Goal: Check status: Check status

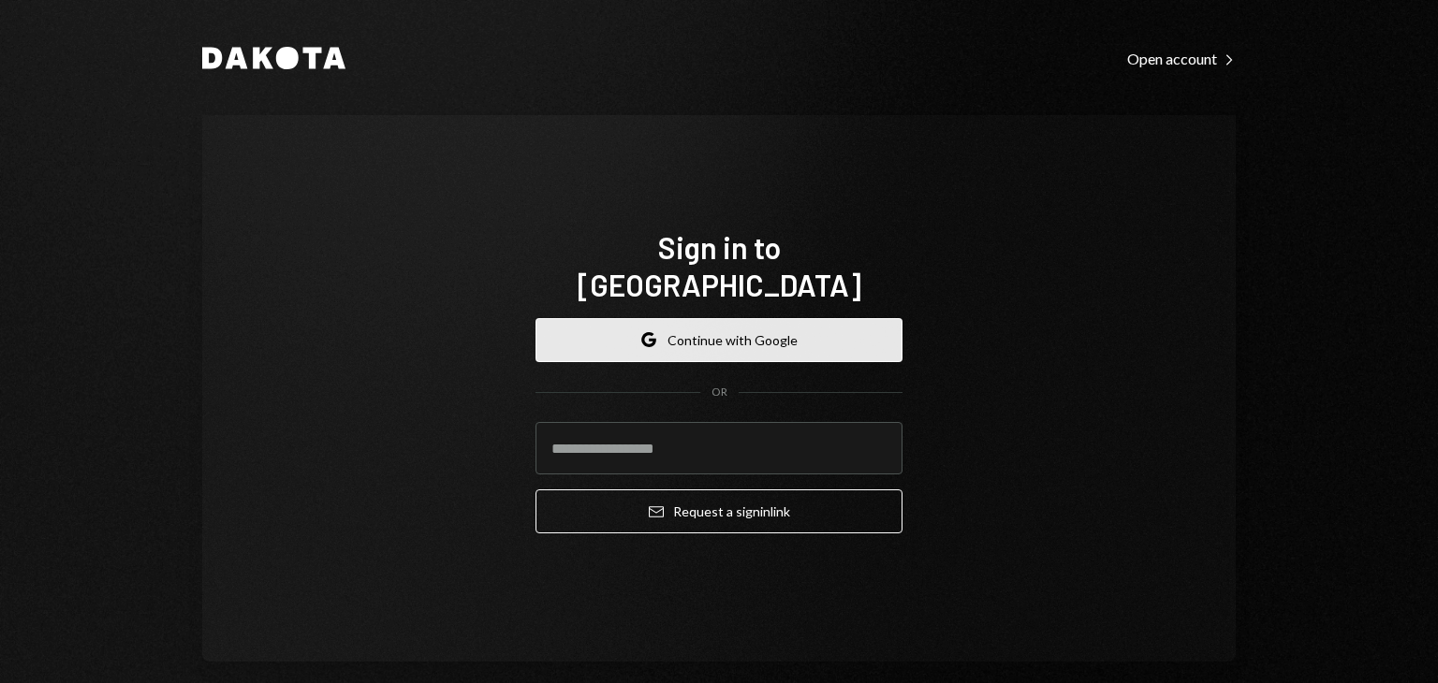
click at [590, 327] on button "Google Continue with Google" at bounding box center [718, 340] width 367 height 44
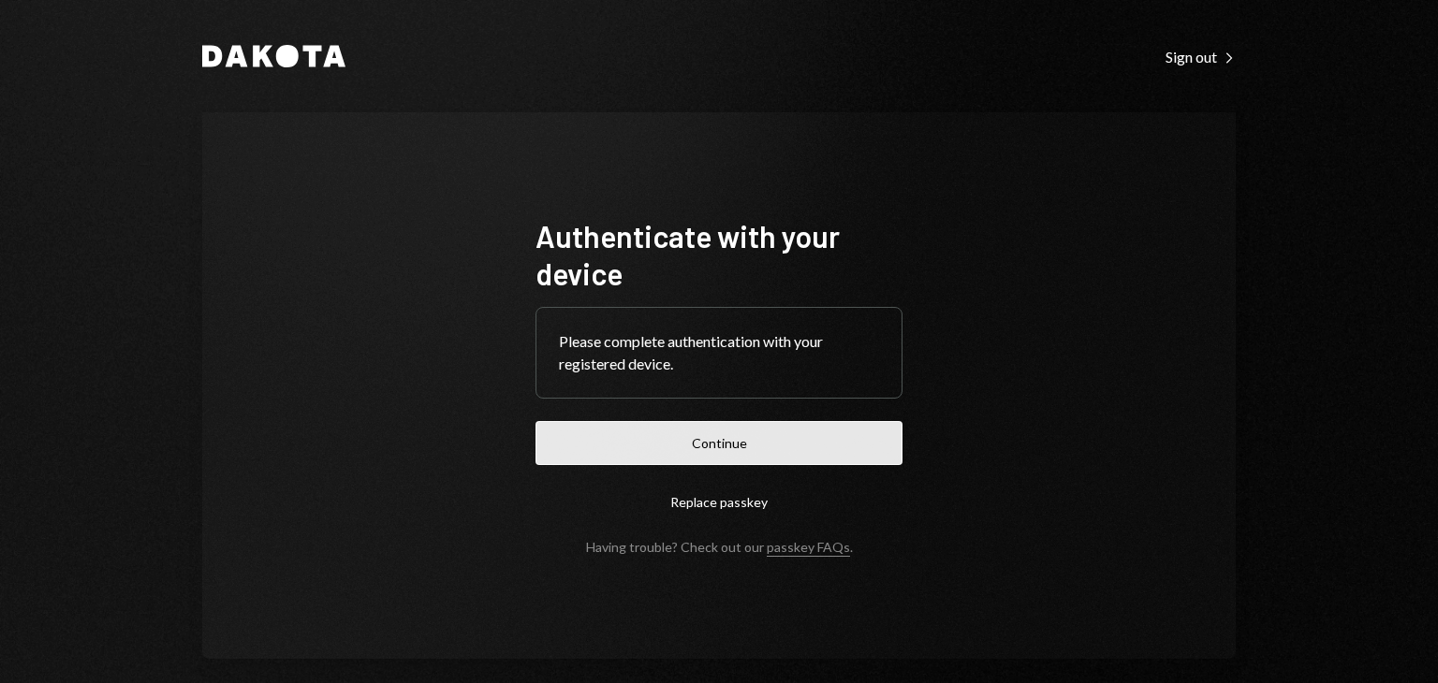
click at [636, 460] on button "Continue" at bounding box center [718, 443] width 367 height 44
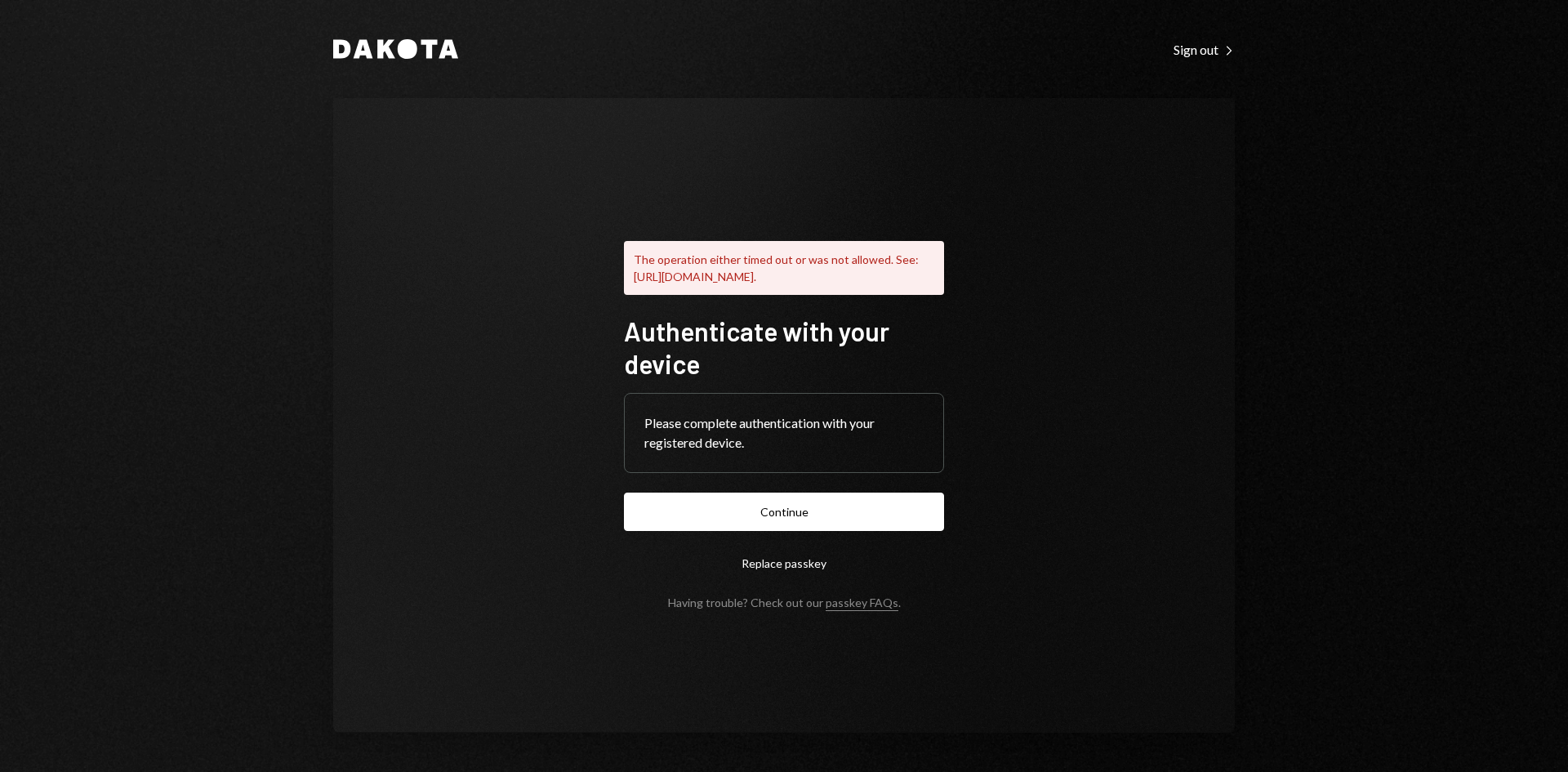
click at [1056, 102] on div "The operation either timed out or was not allowed. See: [URL][DOMAIN_NAME]. Aut…" at bounding box center [784, 414] width 902 height 634
click at [803, 531] on button "Continue" at bounding box center [784, 512] width 320 height 38
click at [750, 518] on button "Continue" at bounding box center [784, 512] width 320 height 38
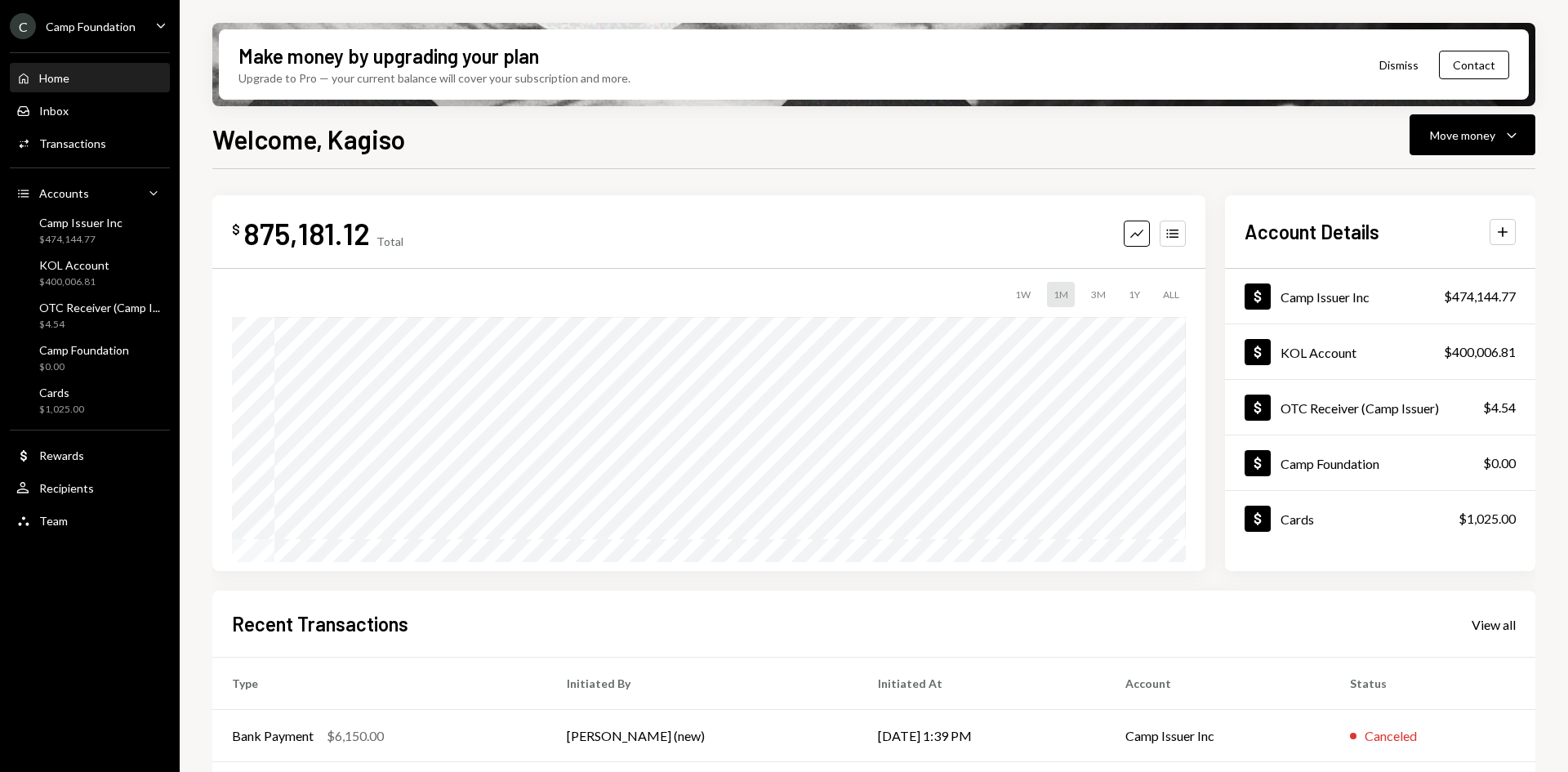
click at [894, 163] on div "Welcome, Kagiso Move money Caret Down $ 875,181.12 Total Graph Accounts 1W 1M 3…" at bounding box center [873, 494] width 1324 height 748
click at [86, 17] on div "C Camp Foundation" at bounding box center [72, 26] width 126 height 26
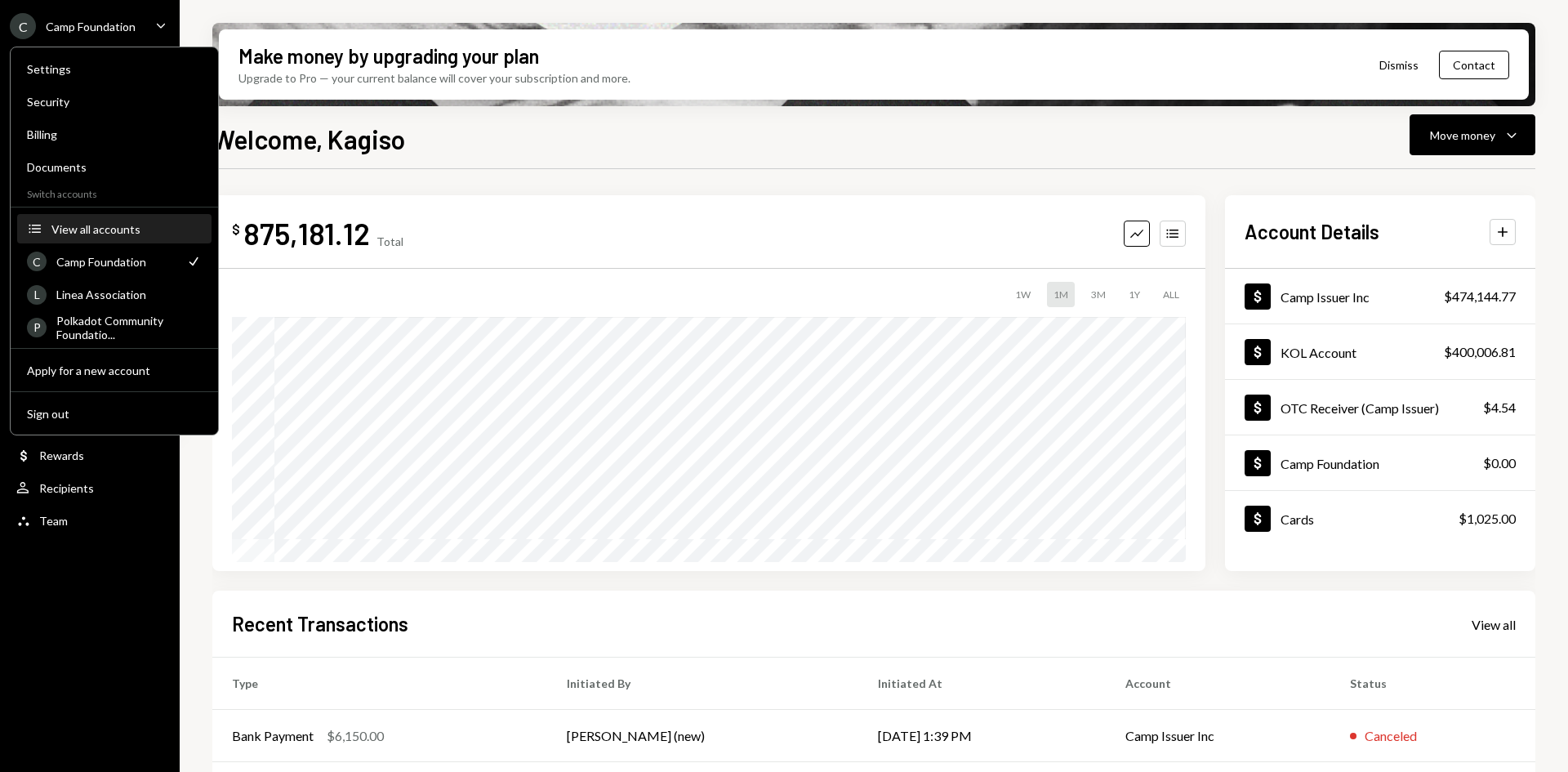
click at [92, 224] on div "View all accounts" at bounding box center [127, 229] width 150 height 14
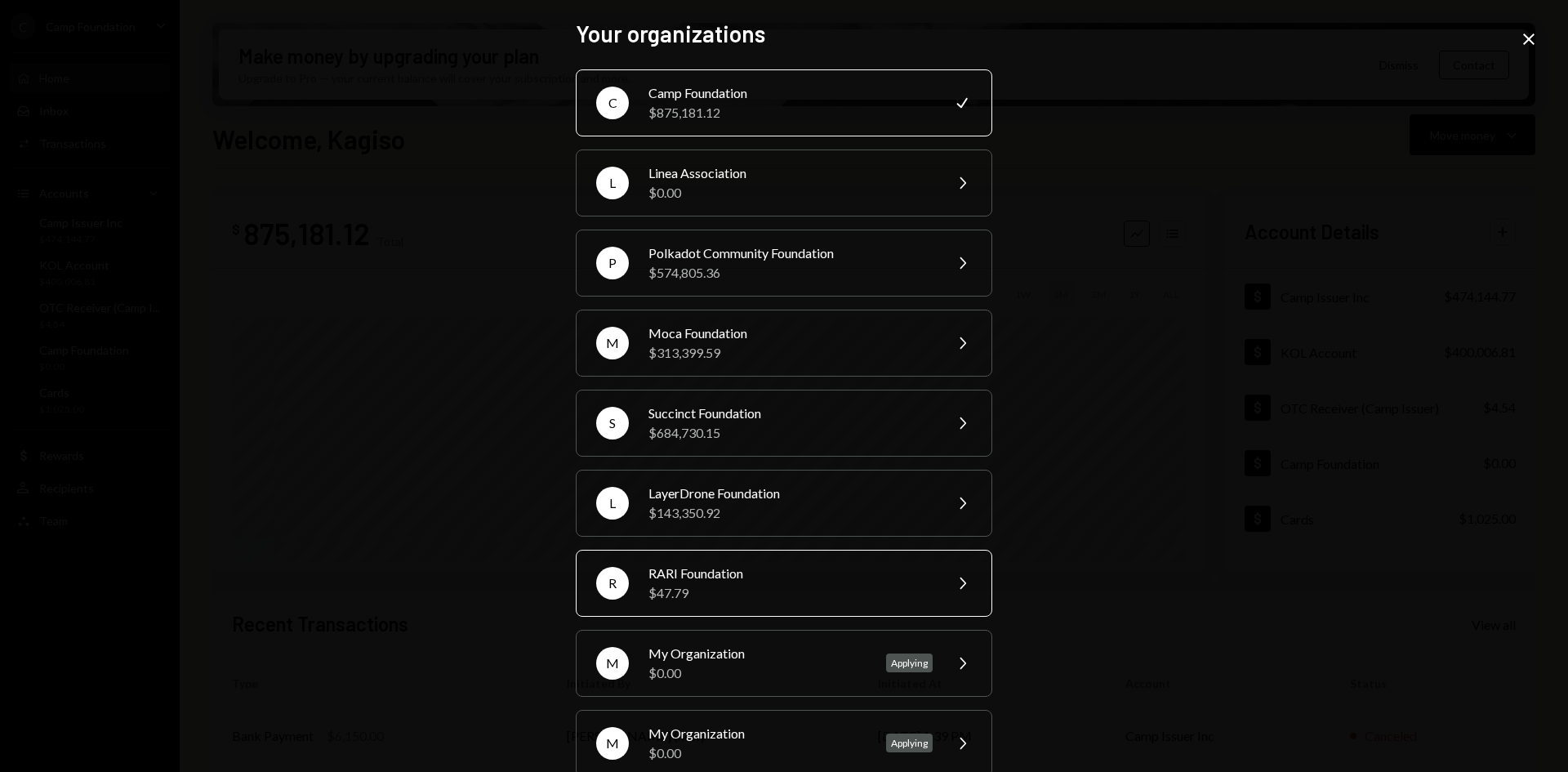
click at [679, 591] on div "$47.79" at bounding box center [791, 592] width 284 height 19
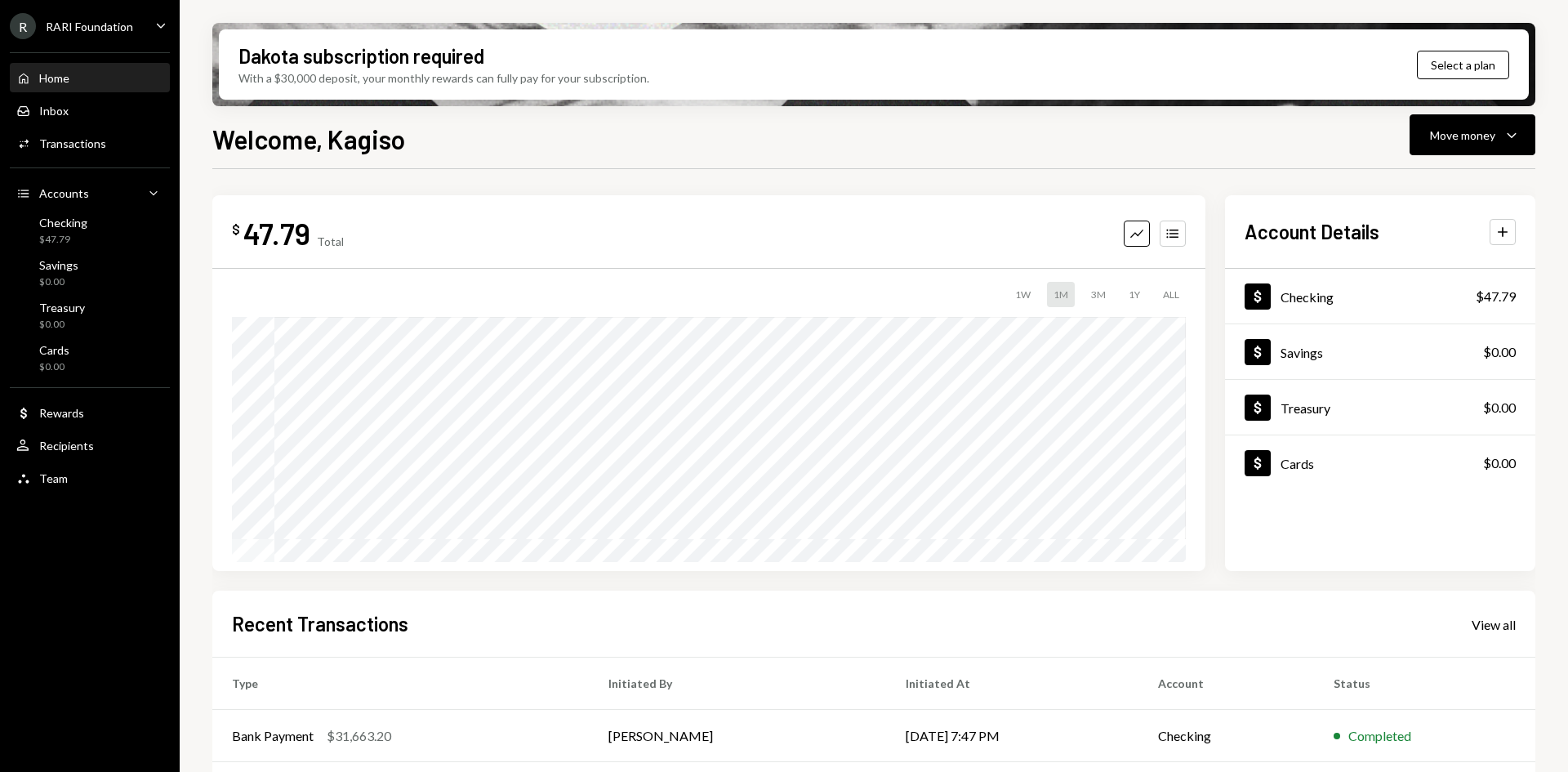
click at [91, 43] on div "Home Home Inbox Inbox Activities Transactions Accounts Accounts Caret Down Chec…" at bounding box center [90, 270] width 180 height 454
click at [87, 39] on ul "R RARI Foundation Caret Down Home Home Inbox Inbox Activities Transactions Acco…" at bounding box center [90, 248] width 180 height 495
click at [160, 27] on icon "Main" at bounding box center [161, 25] width 8 height 5
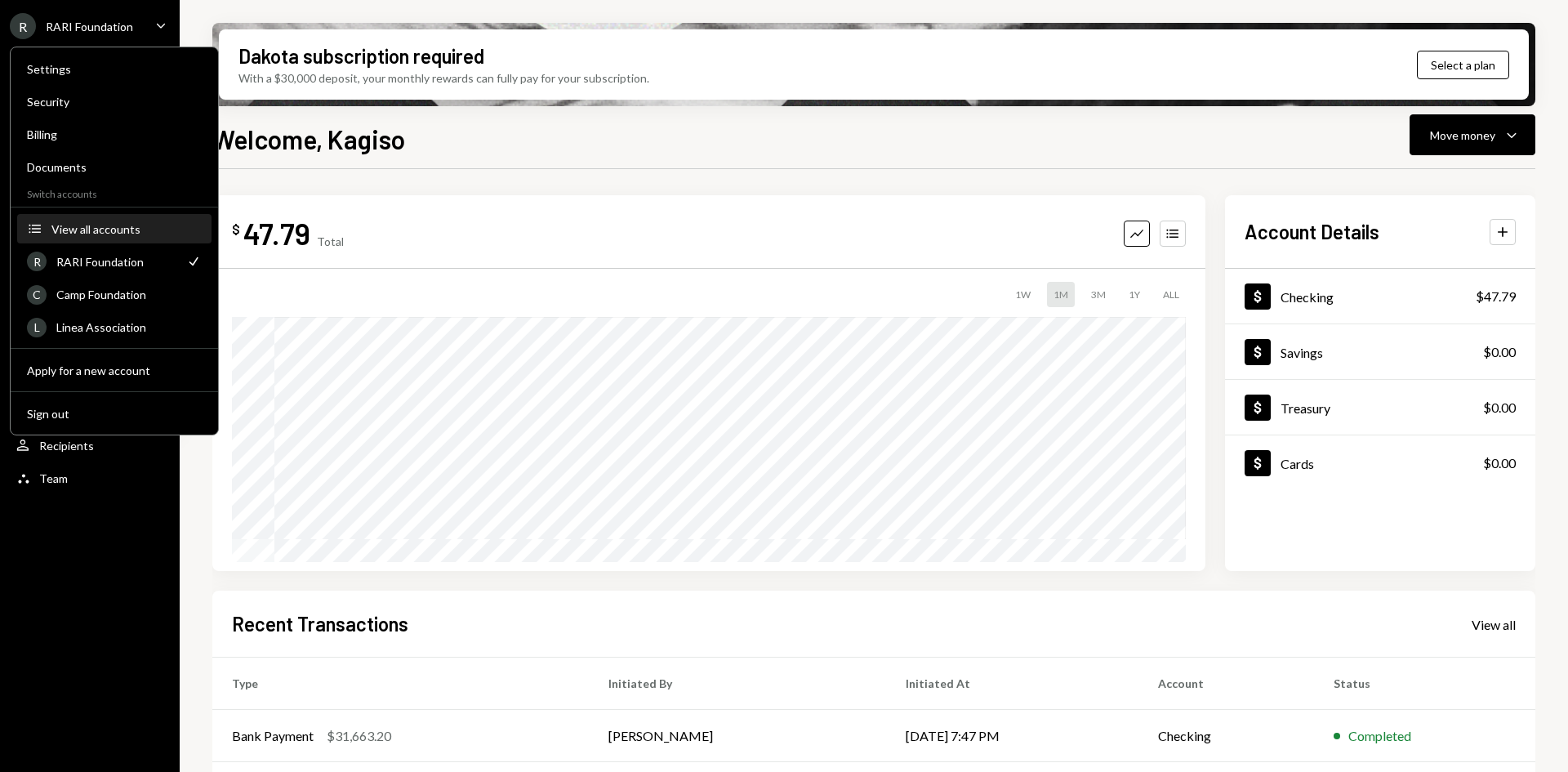
click at [109, 232] on div "View all accounts" at bounding box center [127, 229] width 150 height 14
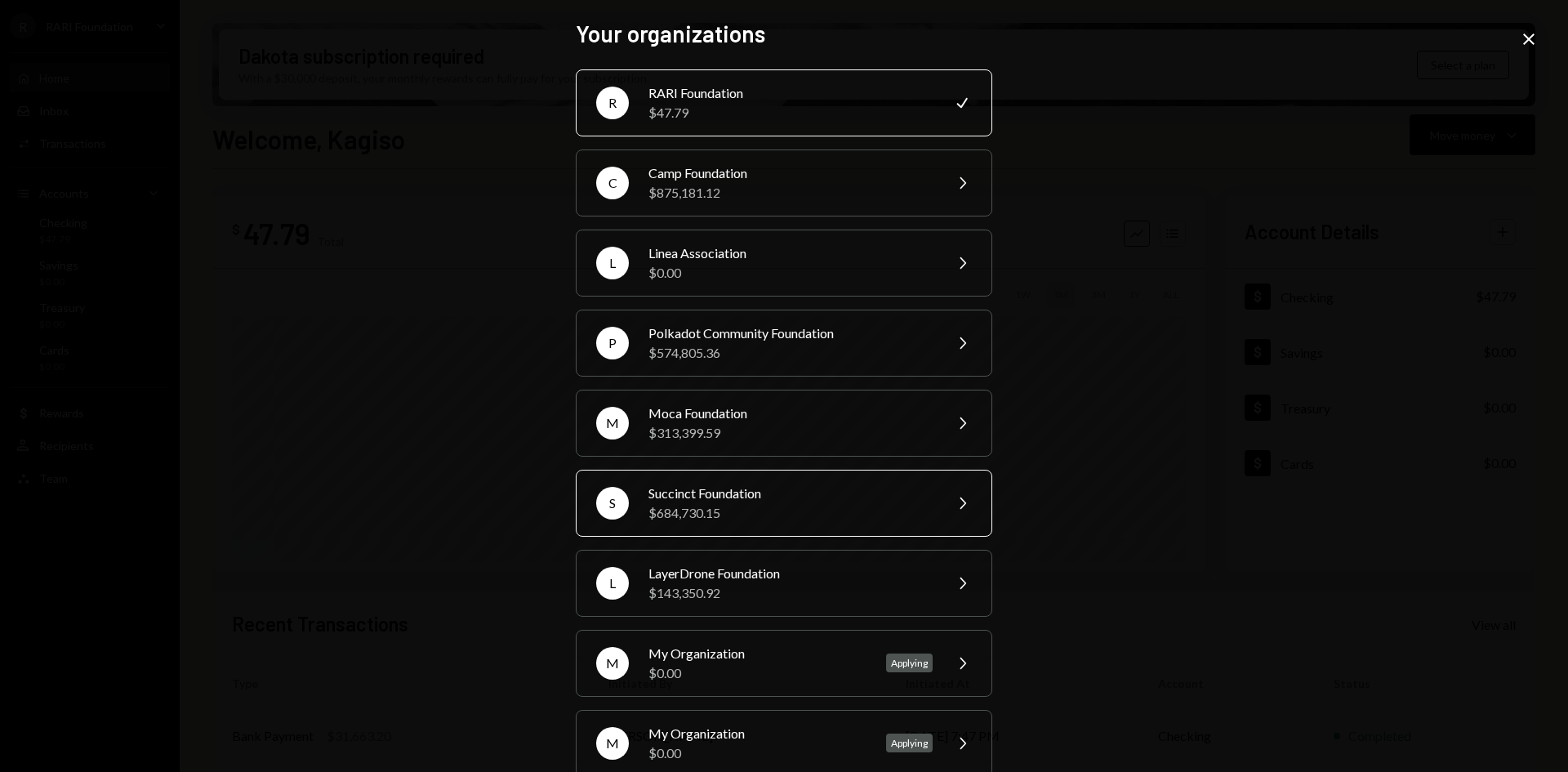
click at [650, 489] on div "Succinct Foundation" at bounding box center [791, 493] width 284 height 19
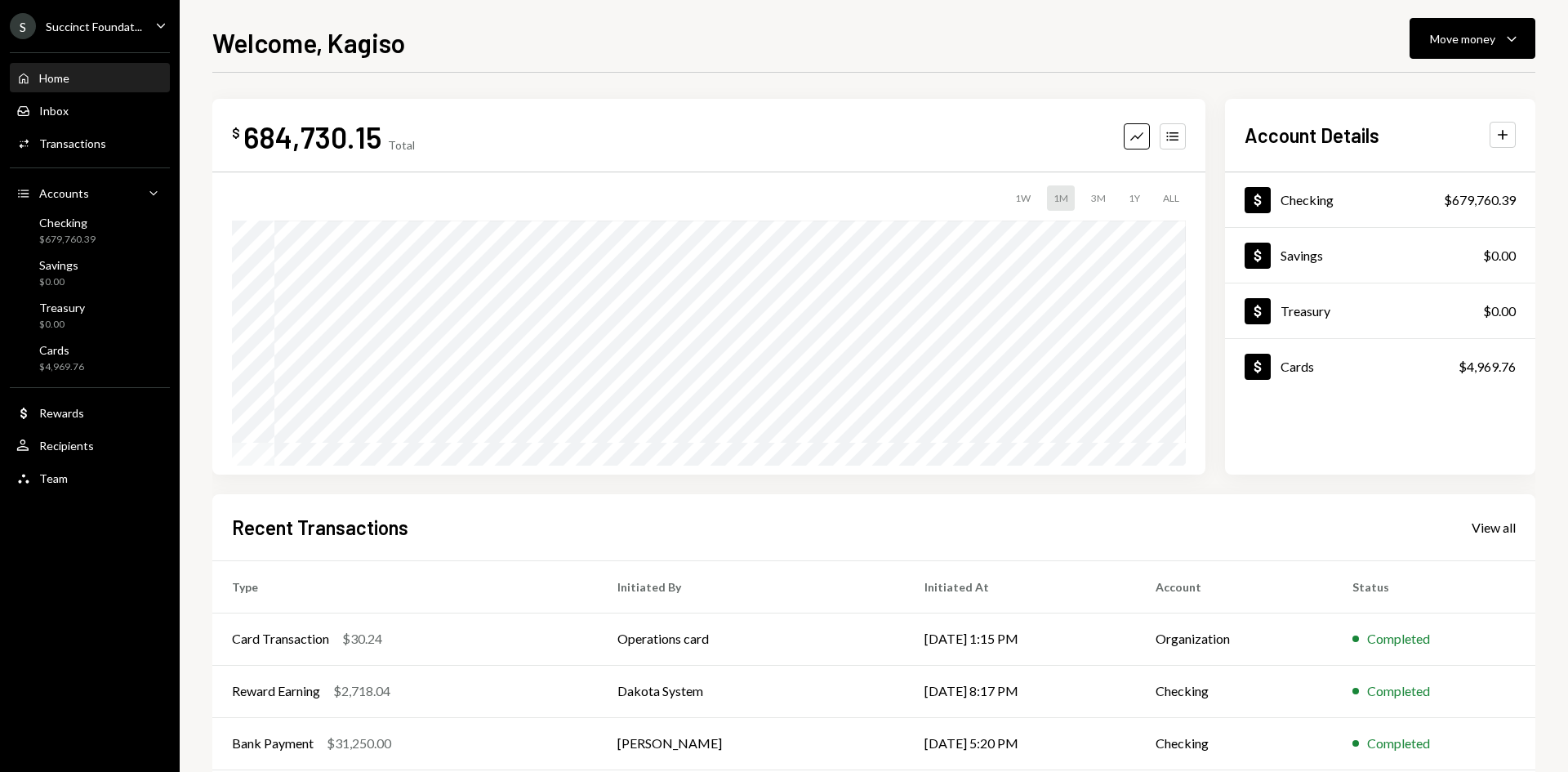
click at [45, 30] on div "S Succinct Foundat..." at bounding box center [76, 26] width 133 height 26
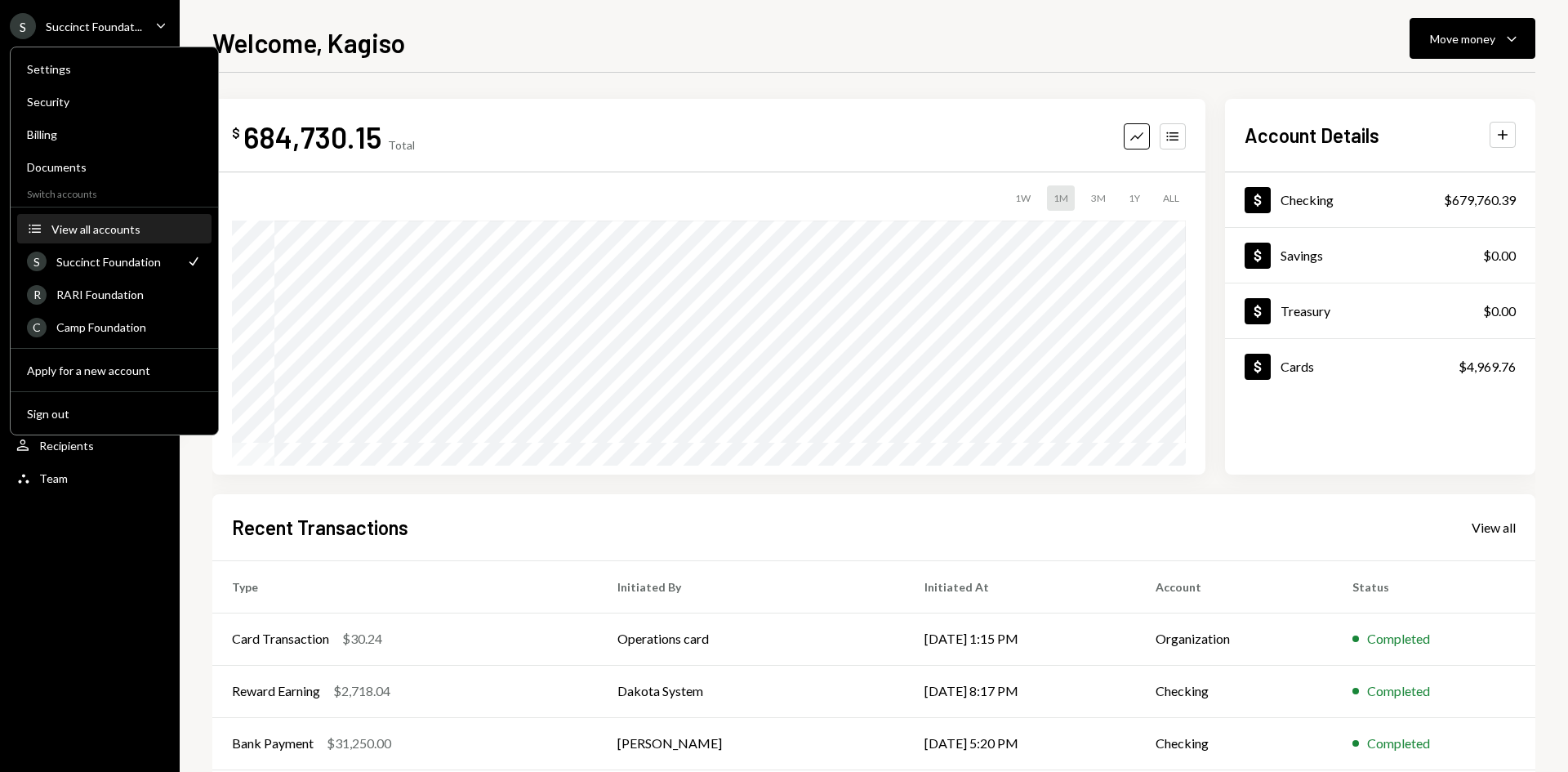
click at [117, 235] on div "View all accounts" at bounding box center [127, 229] width 150 height 14
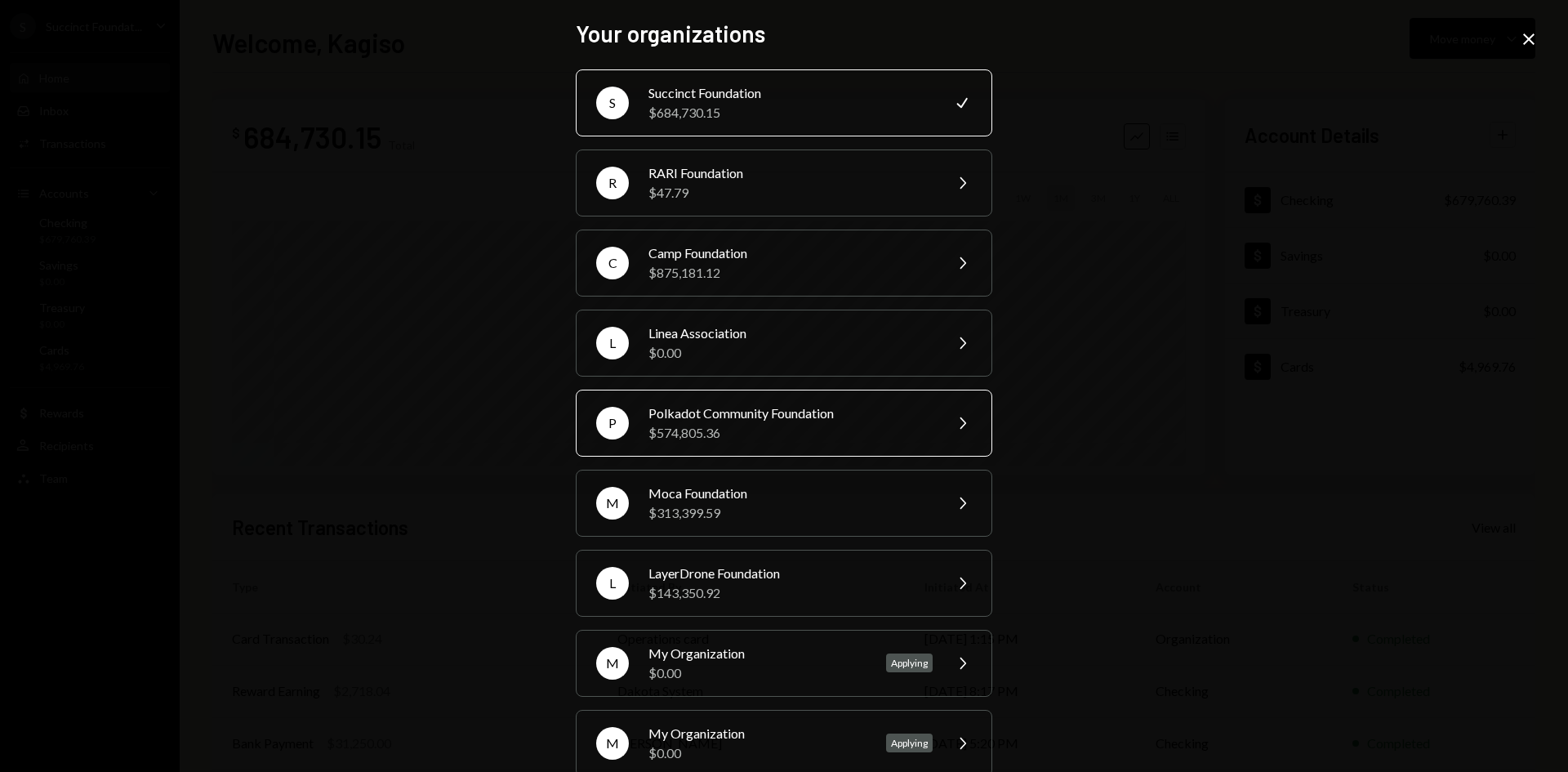
click at [734, 416] on div "Polkadot Community Foundation" at bounding box center [791, 413] width 284 height 19
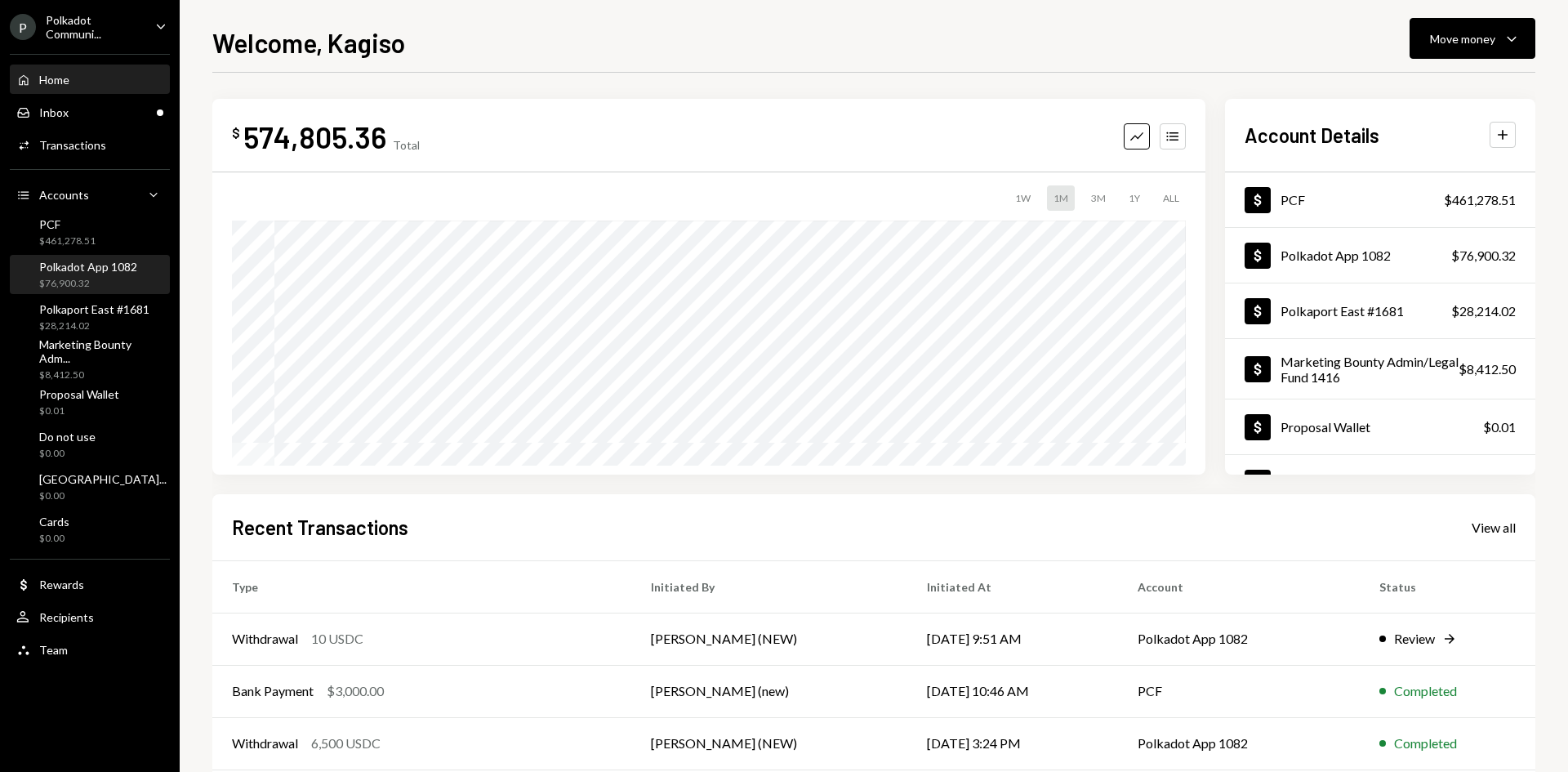
click at [105, 281] on div "$76,900.32" at bounding box center [88, 284] width 98 height 14
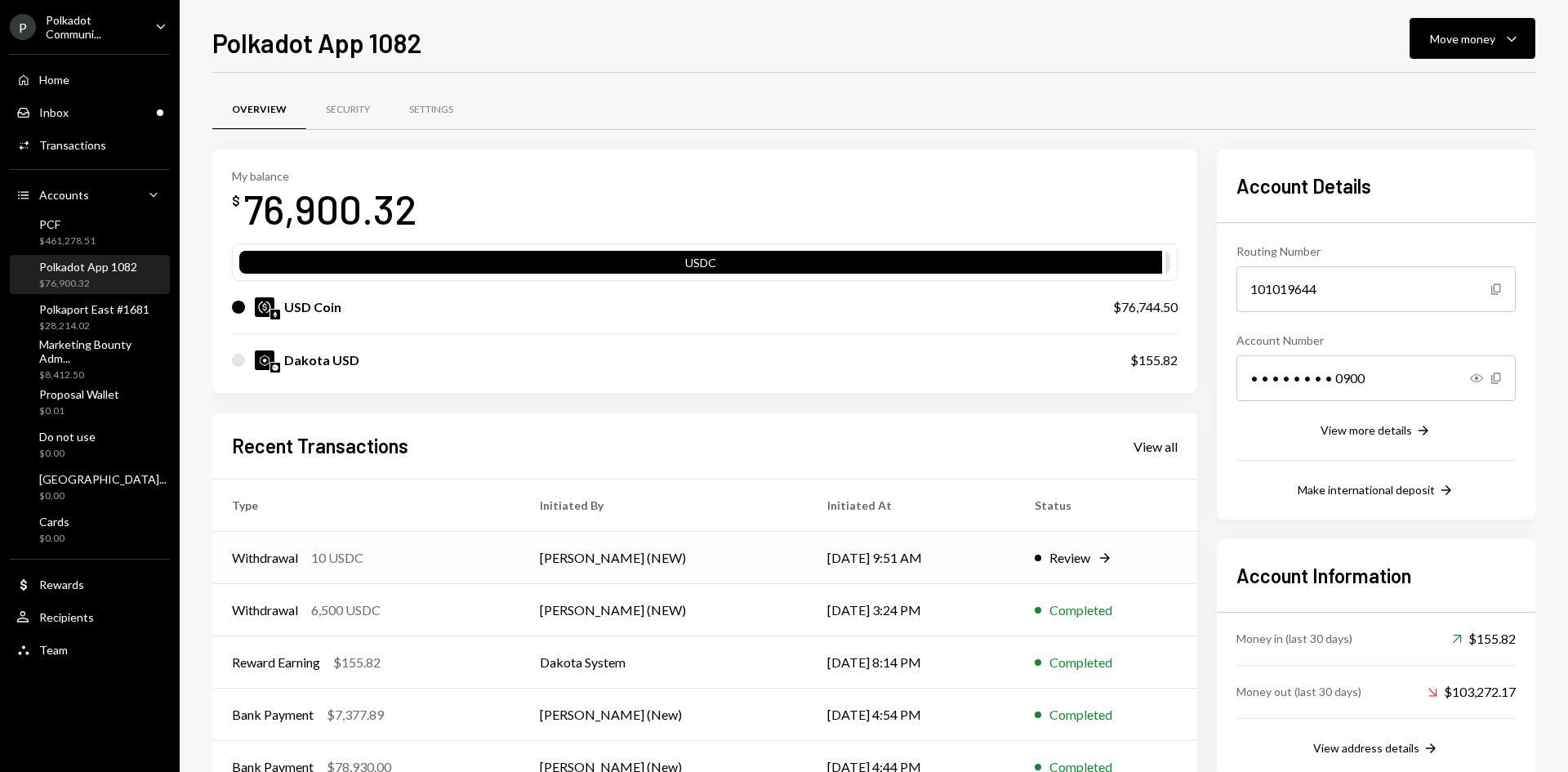
click at [650, 566] on td "[PERSON_NAME] (NEW)" at bounding box center [664, 557] width 288 height 52
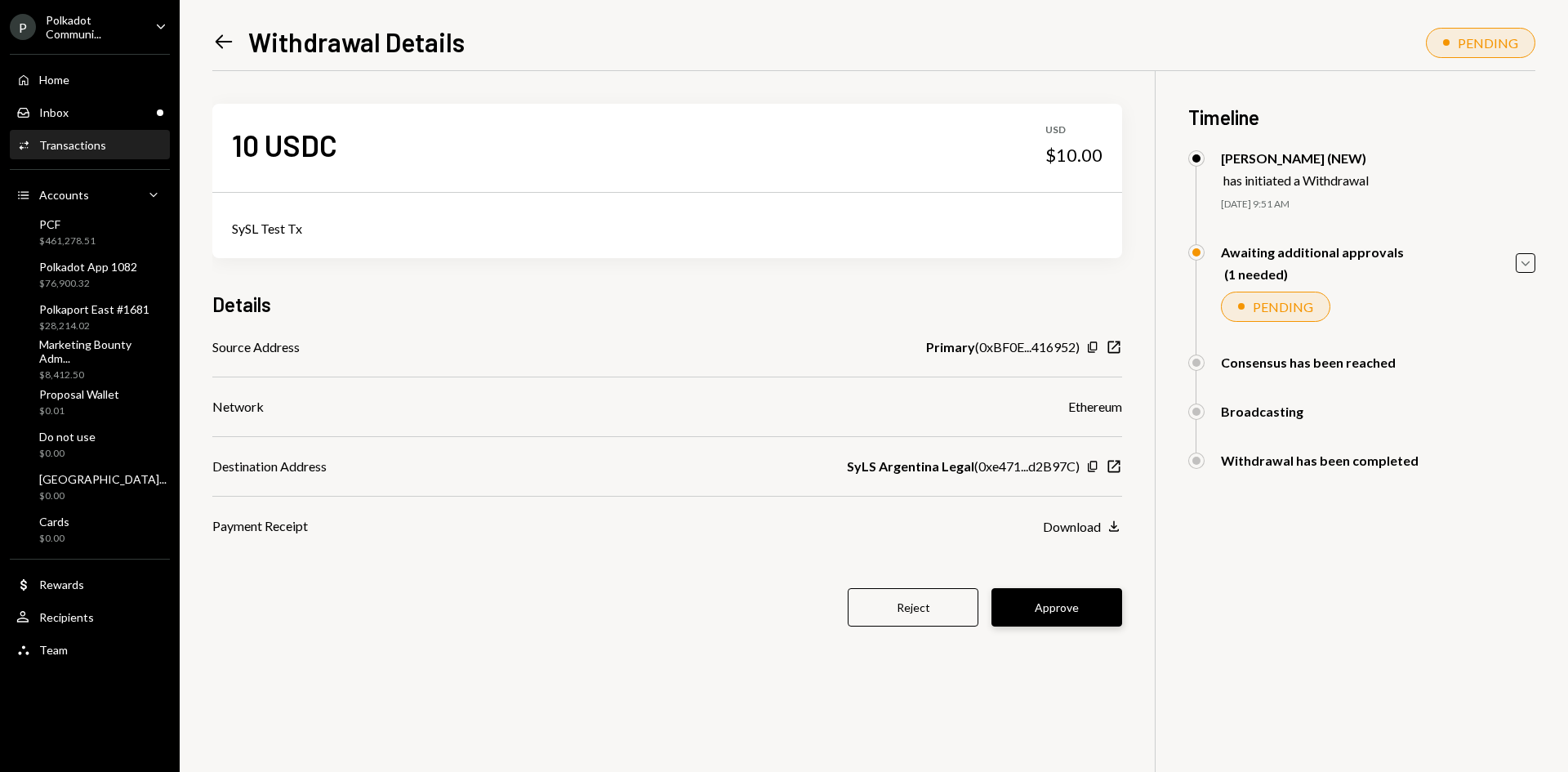
click at [1041, 602] on button "Approve" at bounding box center [1058, 607] width 131 height 38
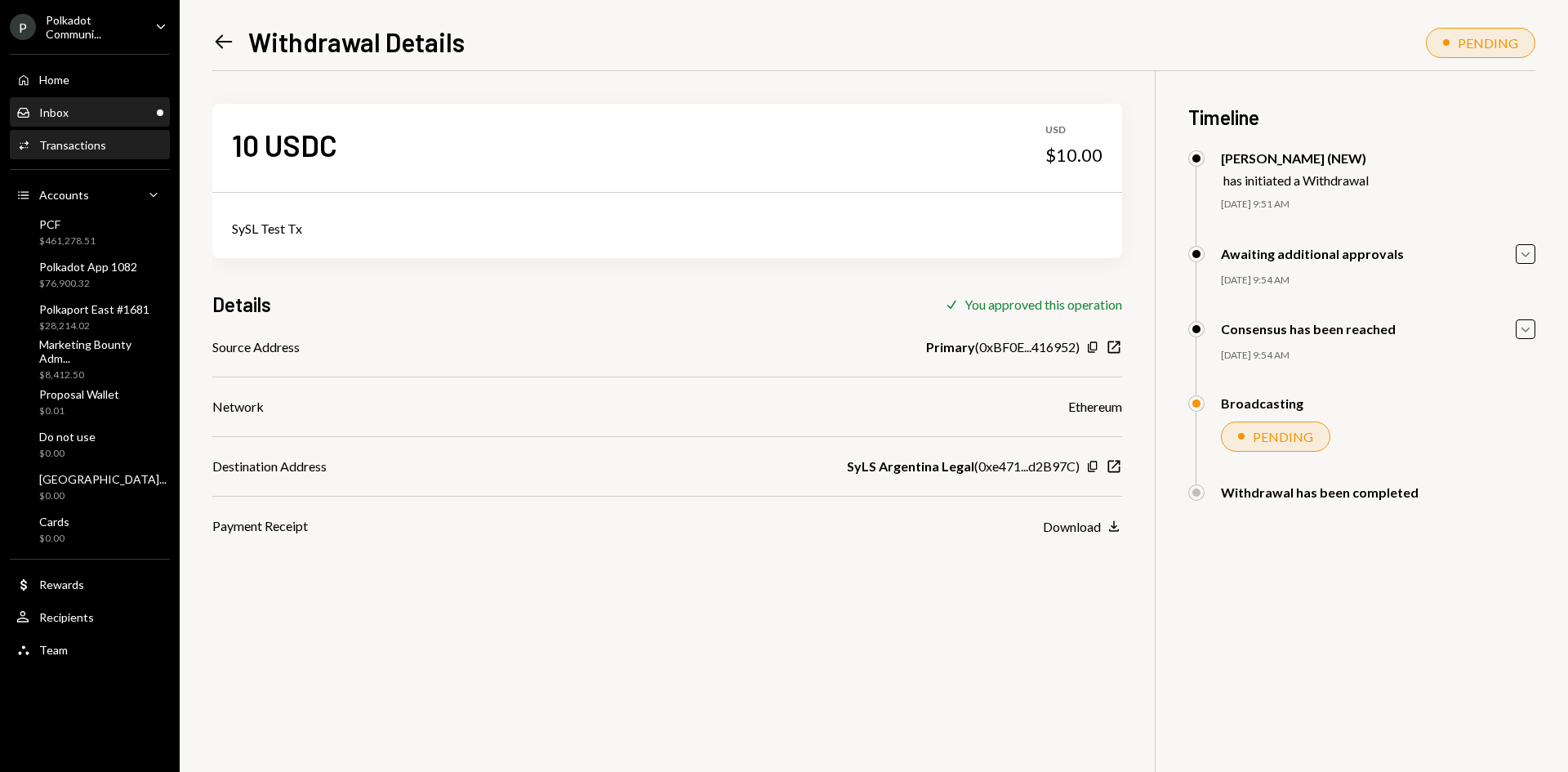
click at [140, 113] on div "Inbox Inbox" at bounding box center [90, 113] width 147 height 15
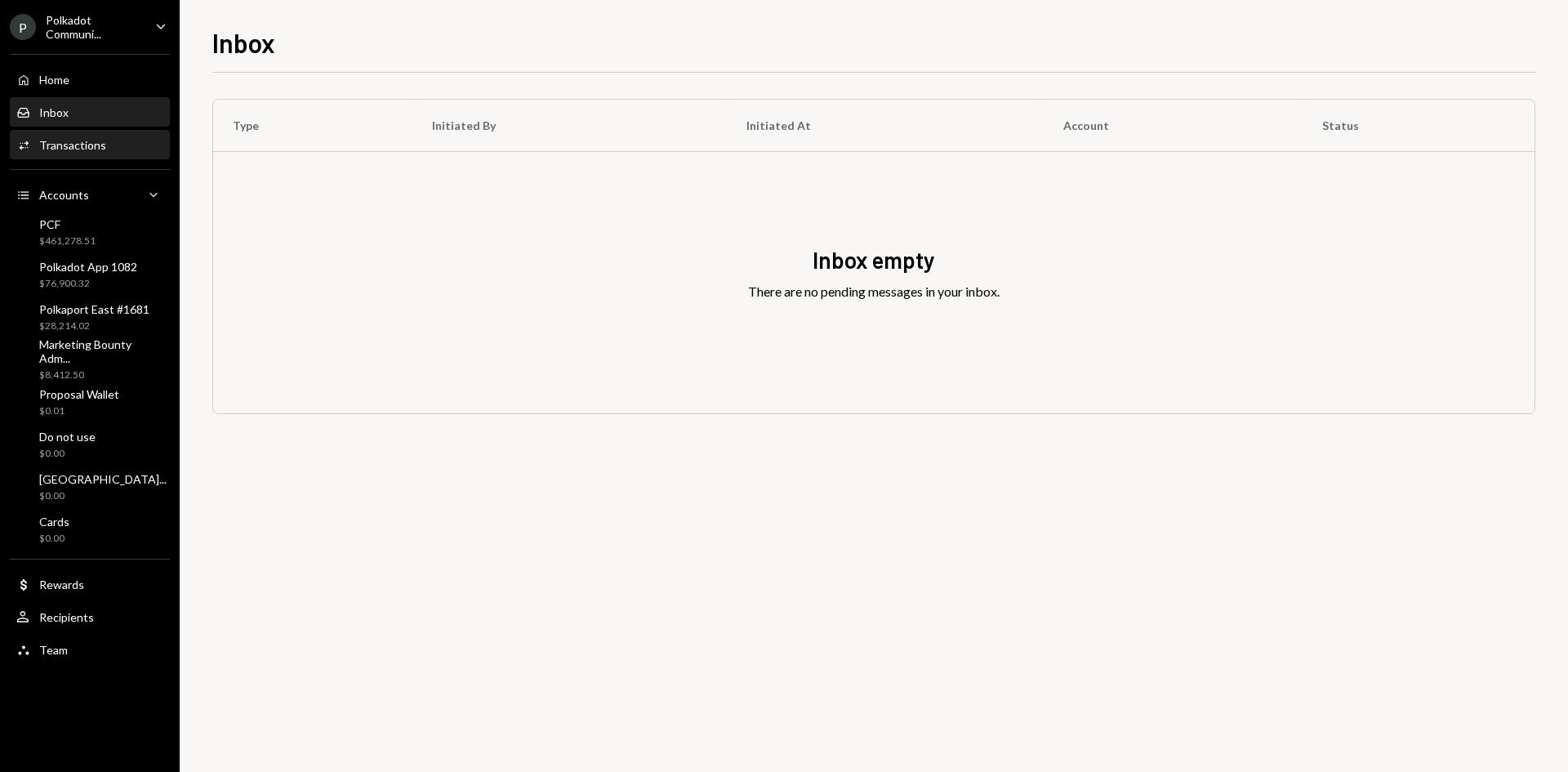
click at [83, 147] on div "Transactions" at bounding box center [72, 145] width 67 height 14
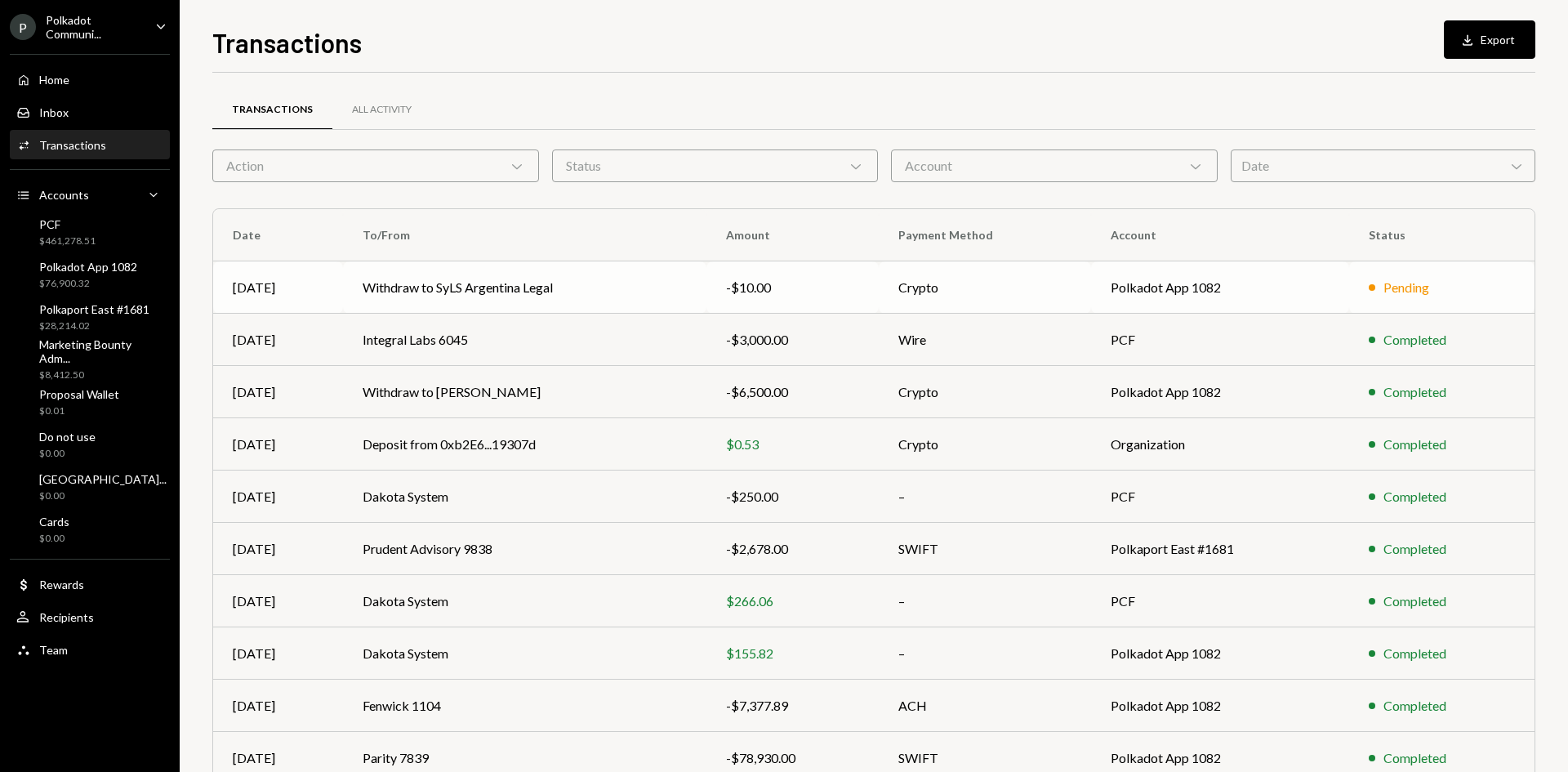
click at [978, 288] on td "Crypto" at bounding box center [984, 288] width 212 height 52
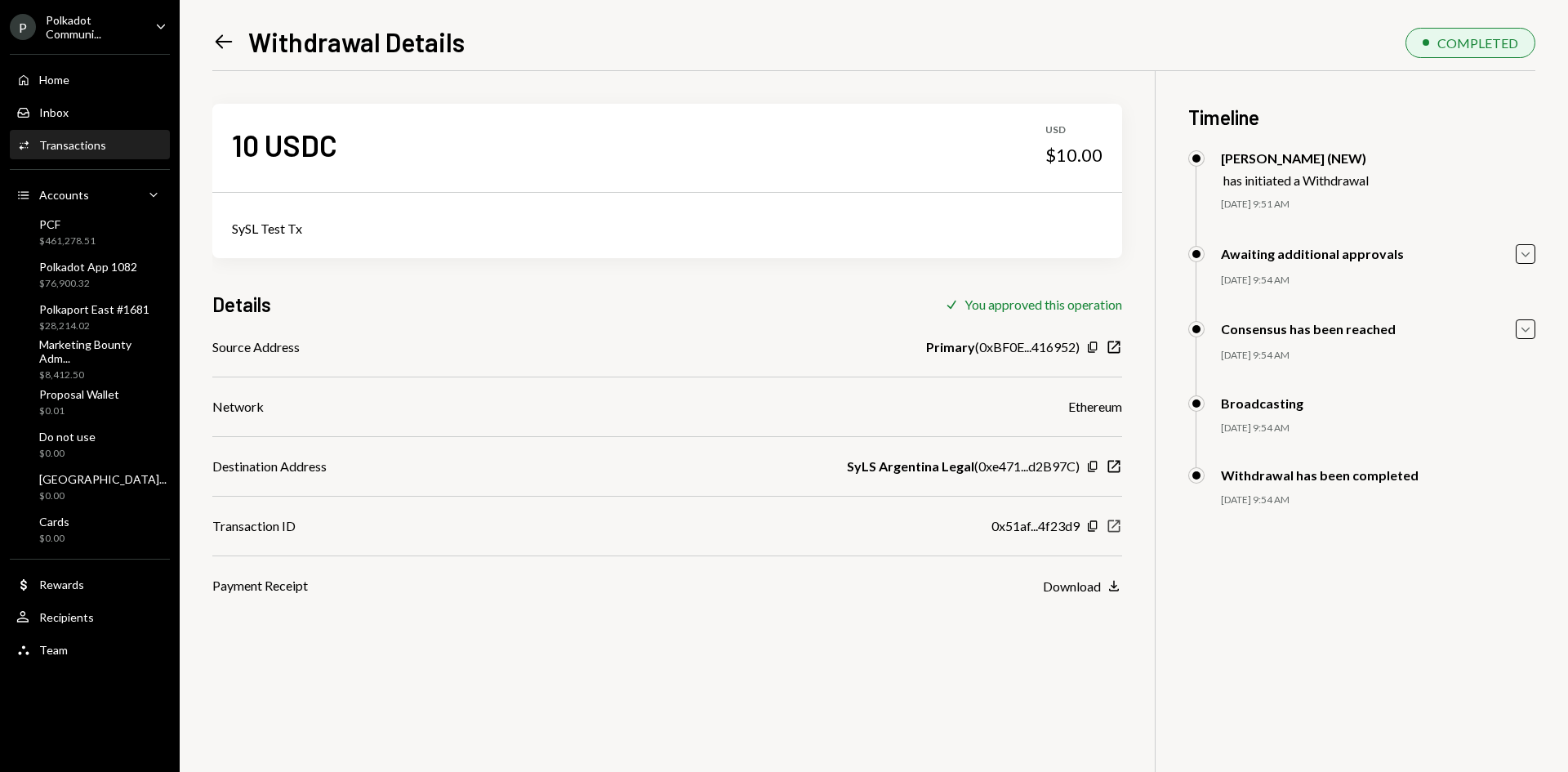
click at [1113, 524] on icon "New Window" at bounding box center [1114, 526] width 17 height 17
